Goal: Transaction & Acquisition: Purchase product/service

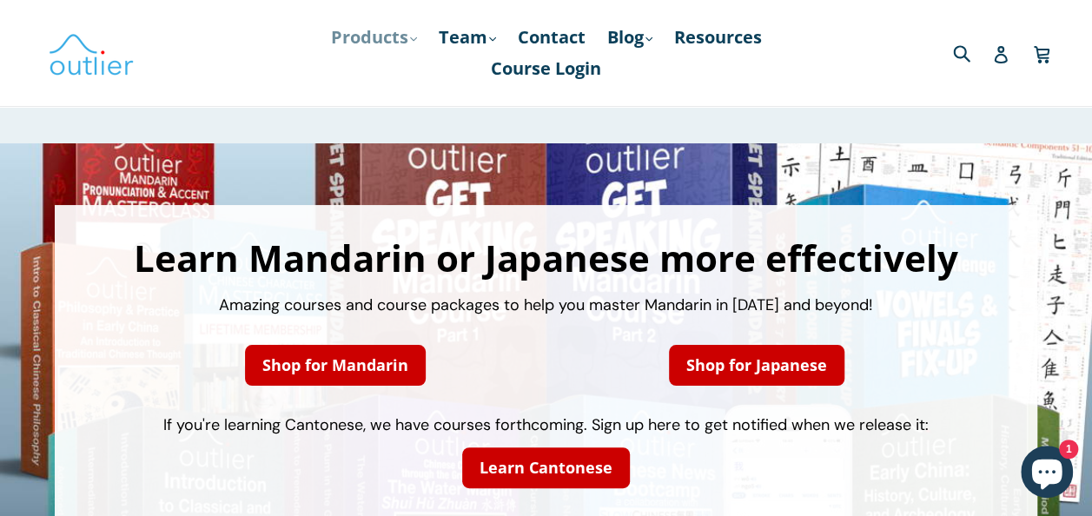
click at [381, 40] on link "Products .cls-1{fill:#231f20} expand" at bounding box center [373, 37] width 103 height 31
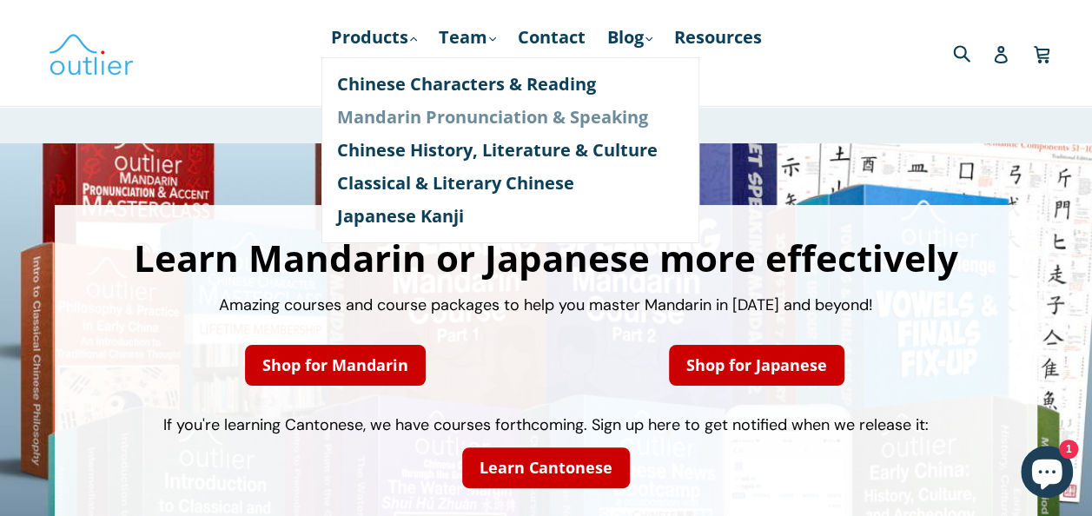
click at [416, 115] on link "Mandarin Pronunciation & Speaking" at bounding box center [510, 117] width 347 height 33
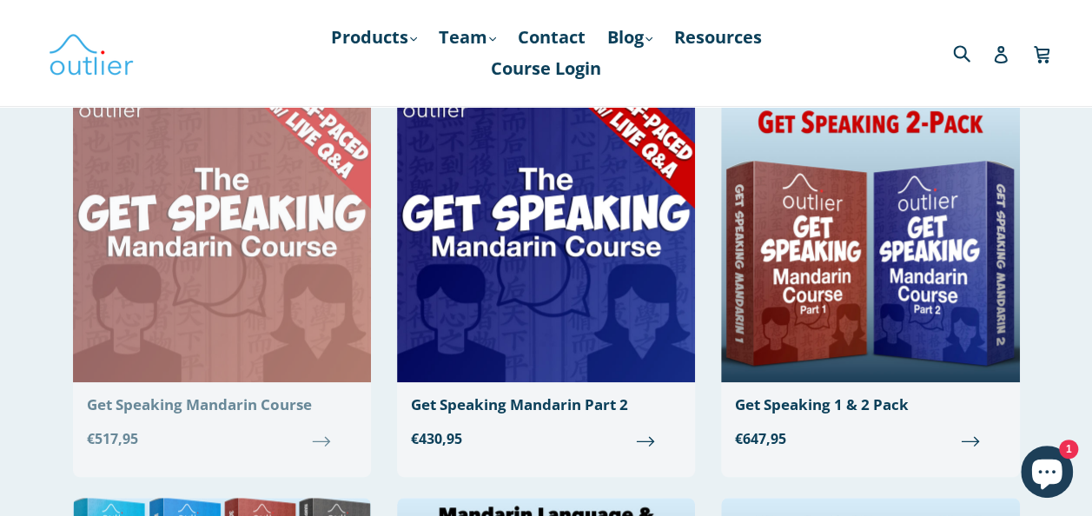
scroll to position [567, 0]
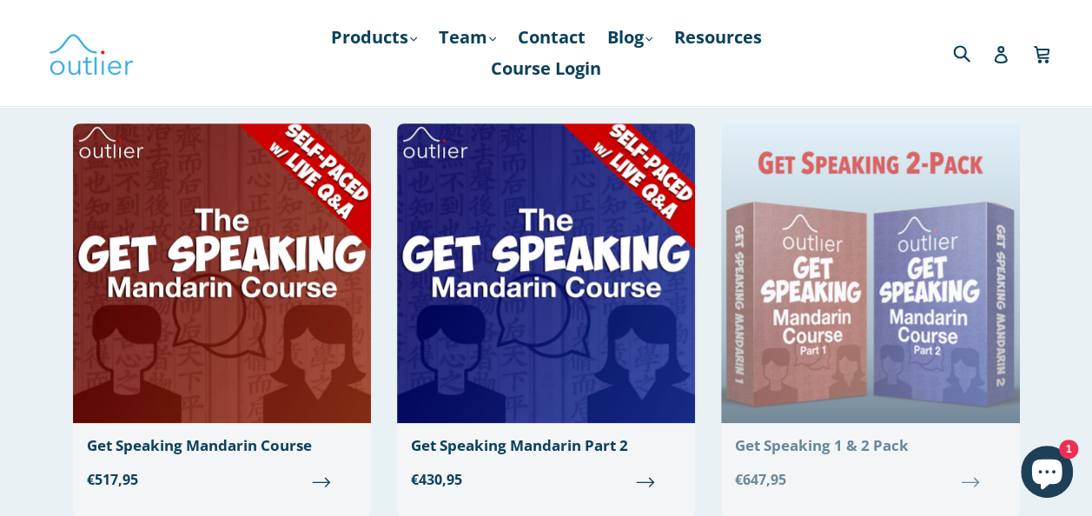
click at [905, 213] on img at bounding box center [870, 273] width 298 height 300
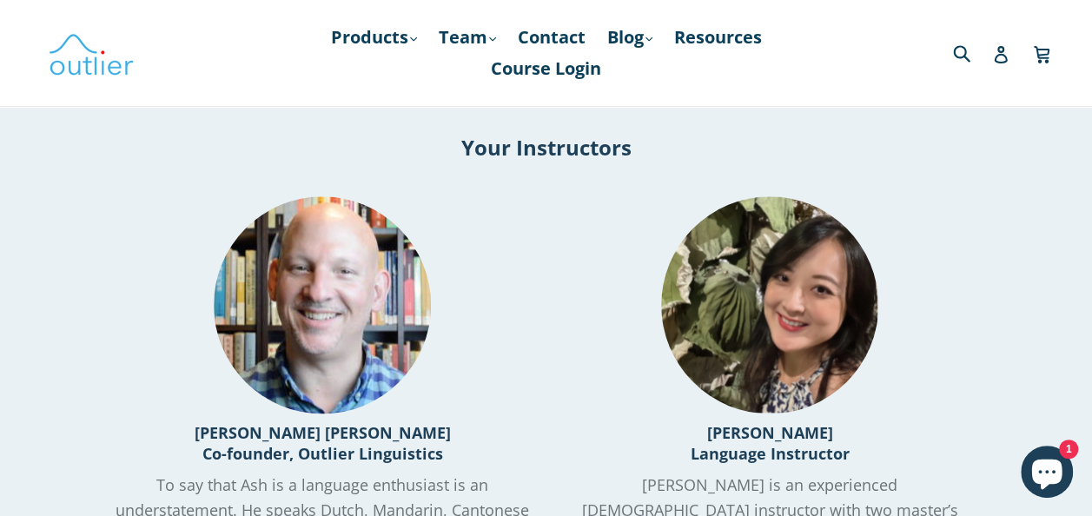
scroll to position [4251, 0]
